Goal: Task Accomplishment & Management: Use online tool/utility

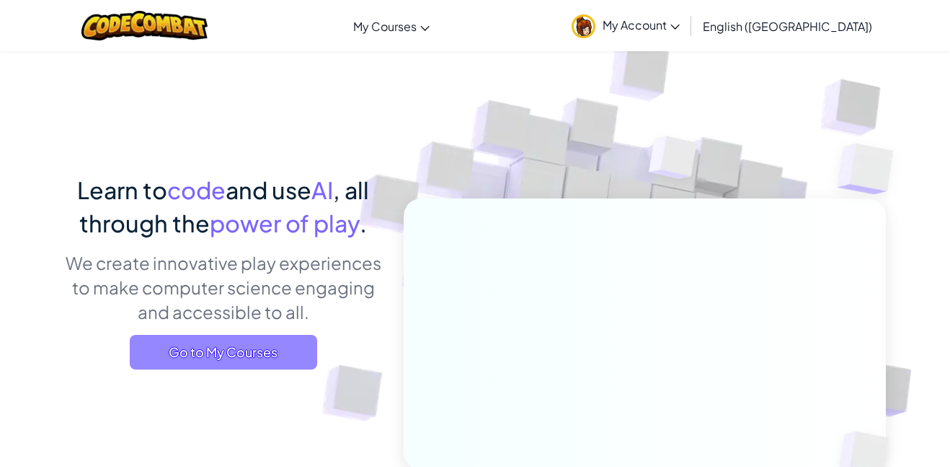
click at [182, 361] on span "Go to My Courses" at bounding box center [223, 352] width 187 height 35
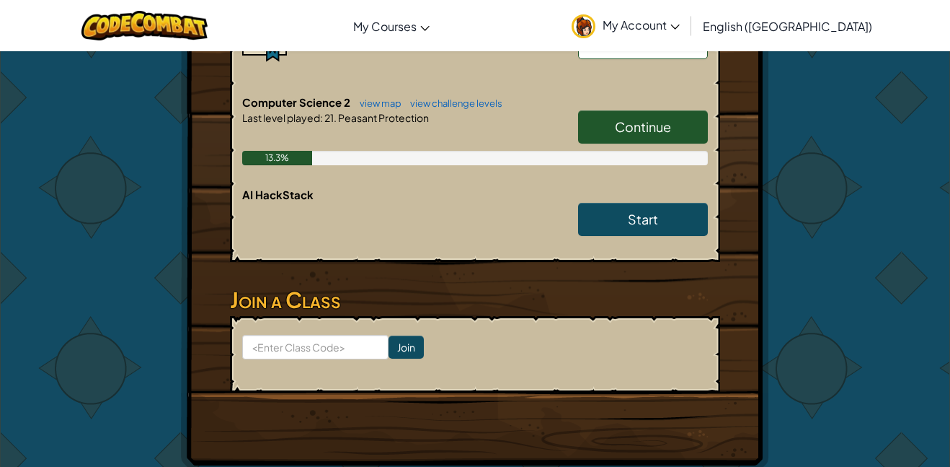
scroll to position [503, 0]
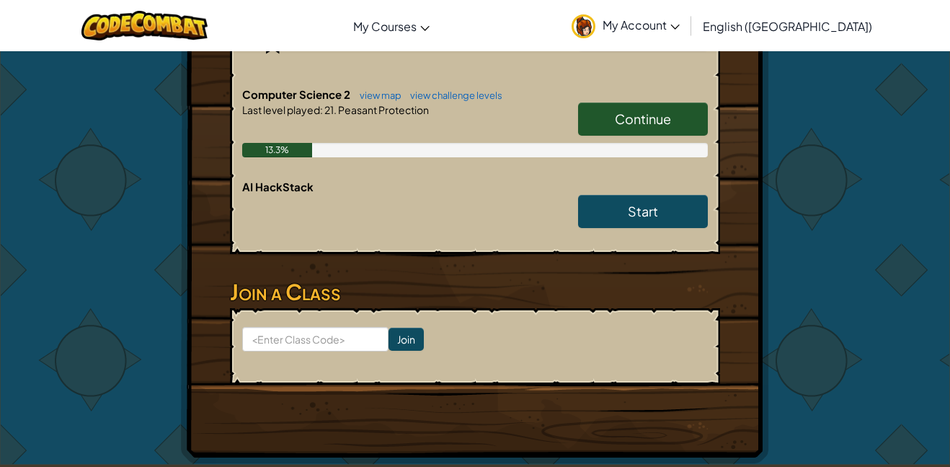
click at [676, 110] on link "Continue" at bounding box center [643, 118] width 130 height 33
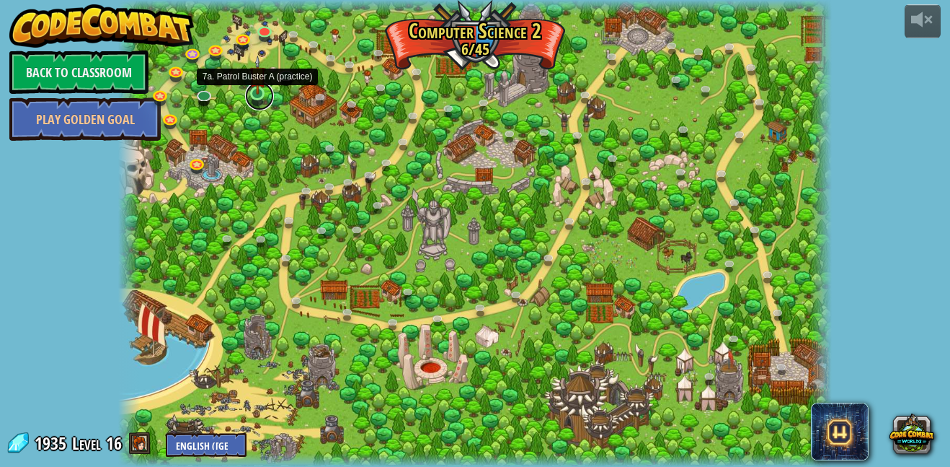
click at [258, 97] on link at bounding box center [259, 95] width 29 height 29
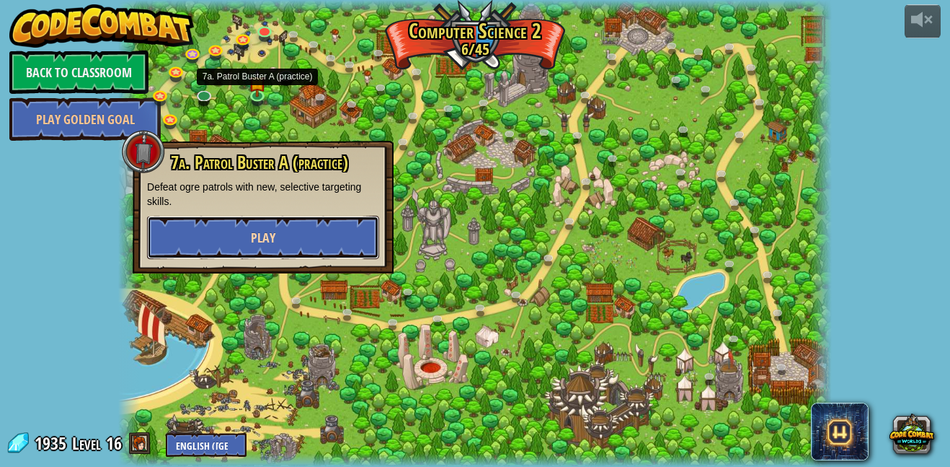
click at [304, 231] on button "Play" at bounding box center [263, 237] width 232 height 43
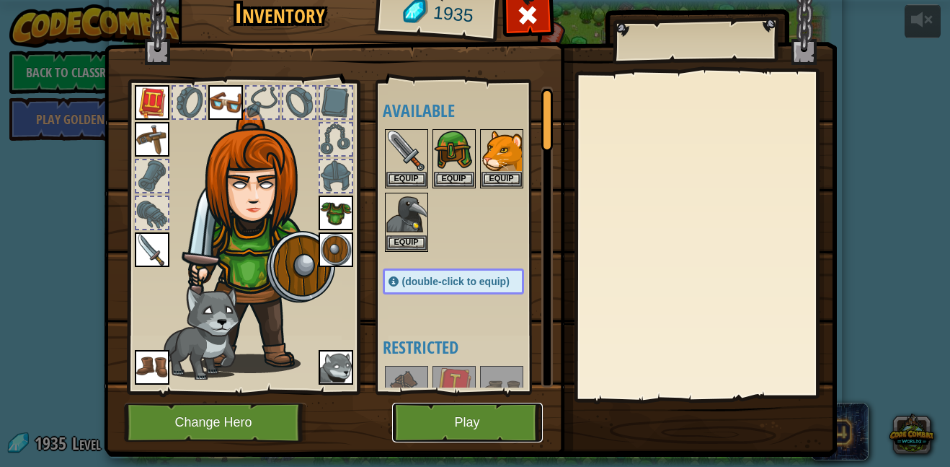
click at [425, 441] on button "Play" at bounding box center [467, 422] width 151 height 40
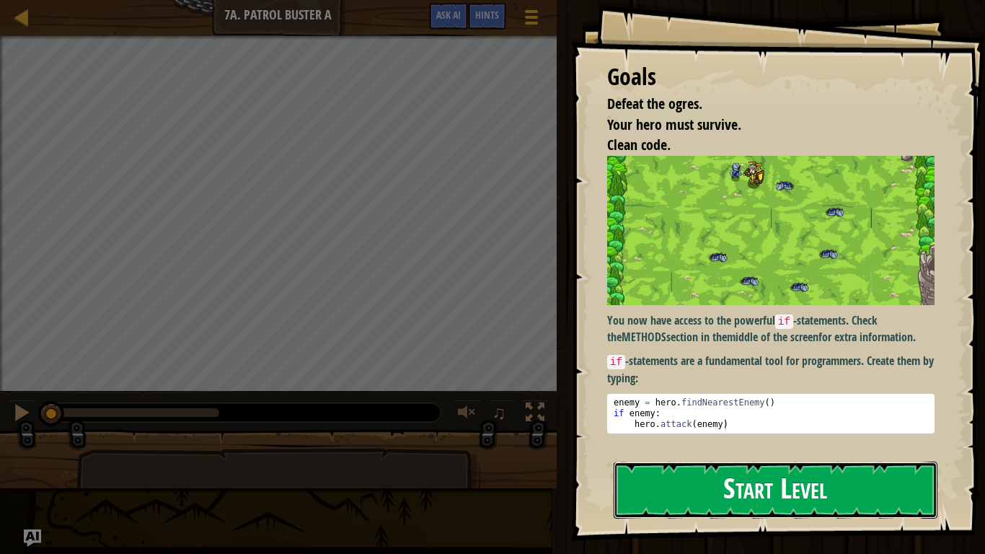
click at [870, 466] on button "Start Level" at bounding box center [776, 489] width 324 height 57
